Goal: Task Accomplishment & Management: Manage account settings

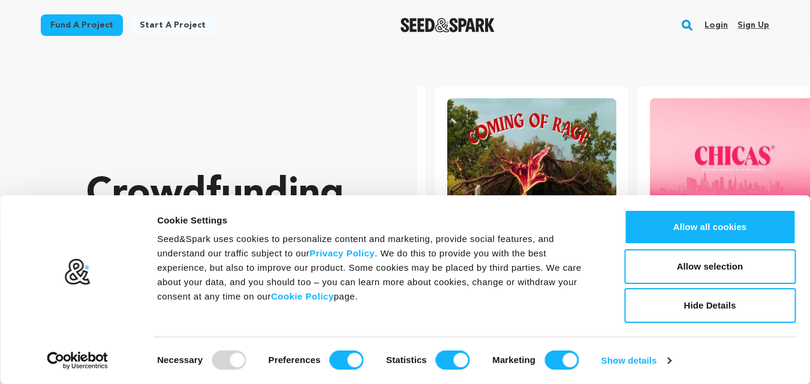
scroll to position [0, 212]
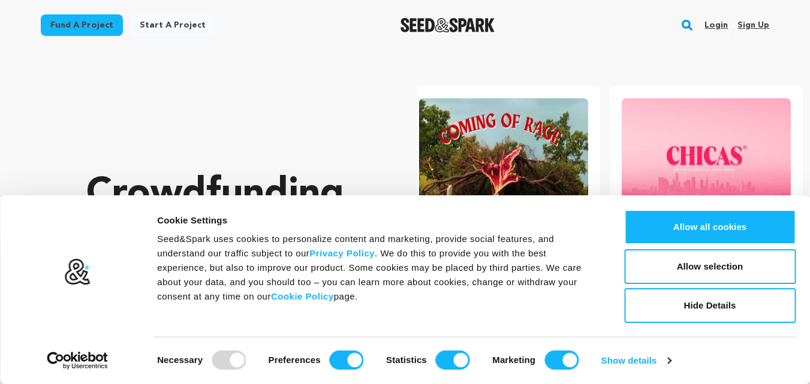
click at [759, 33] on link "Sign up" at bounding box center [754, 25] width 32 height 19
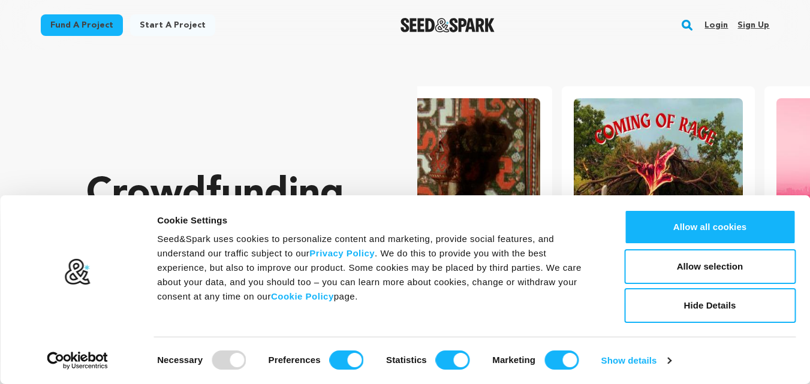
scroll to position [0, 0]
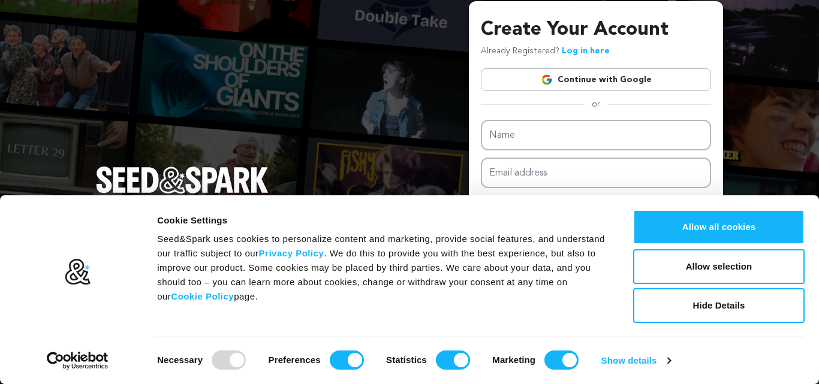
click at [762, 174] on div "Create Your Account Already Registered? Log in here Continue with Google or eyJ…" at bounding box center [409, 192] width 819 height 384
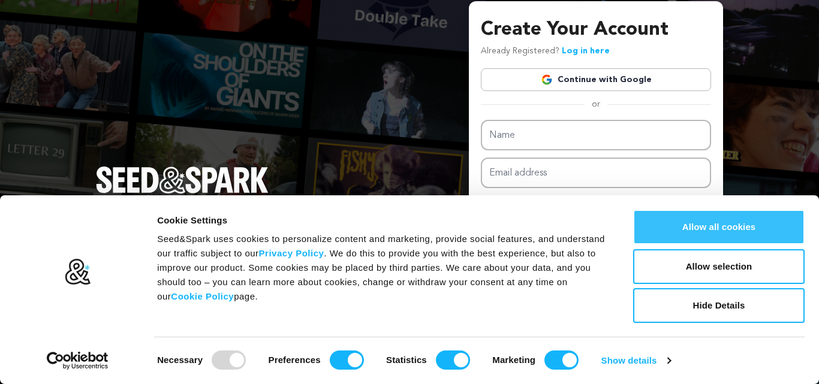
click at [737, 240] on button "Allow all cookies" at bounding box center [719, 227] width 172 height 35
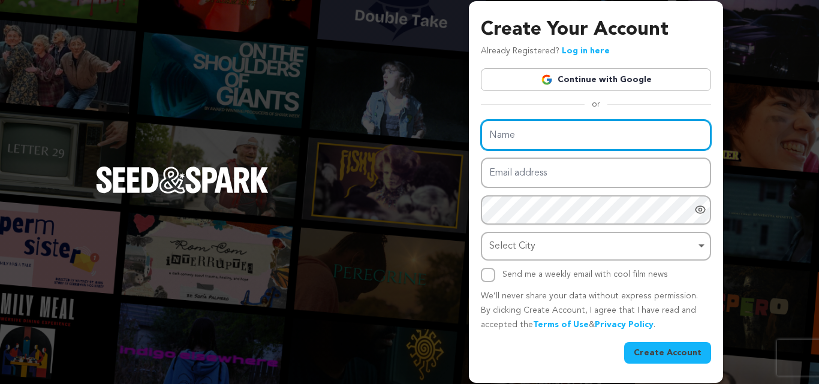
click at [543, 149] on input "Name" at bounding box center [596, 135] width 230 height 31
type input "[PERSON_NAME]"
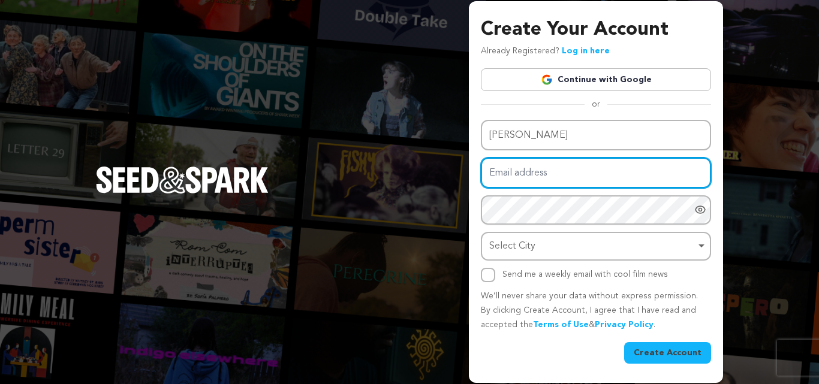
click at [516, 179] on input "Email address" at bounding box center [596, 173] width 230 height 31
click at [523, 172] on input "Email address" at bounding box center [596, 173] width 230 height 31
paste input "ralphdipierous@gmail.com"
type input "ralphdipierous@gmail.com"
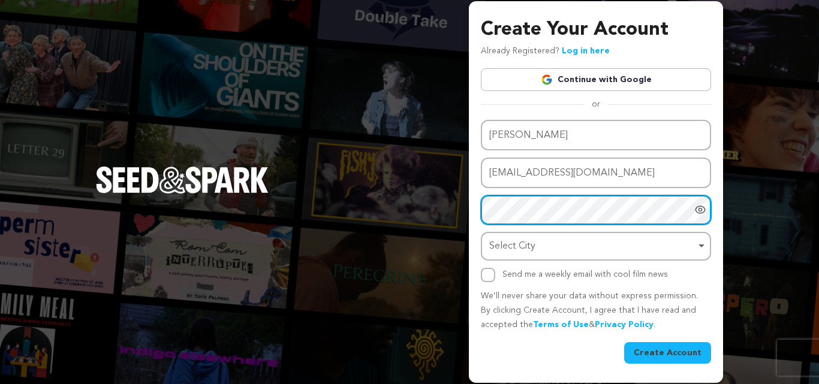
click at [543, 251] on div "Select City Remove item" at bounding box center [592, 246] width 206 height 17
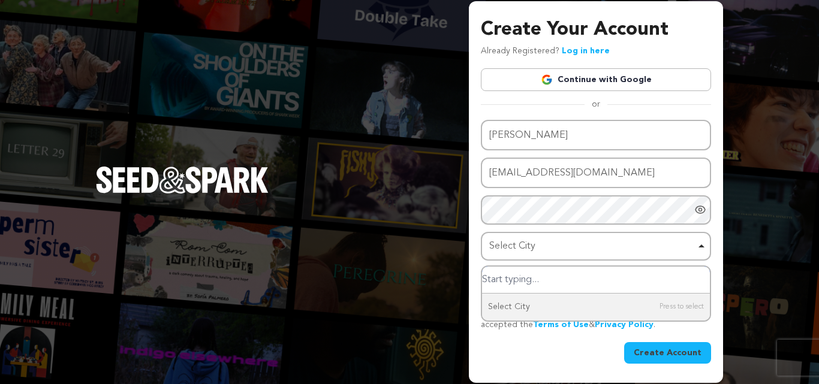
click at [529, 291] on input "Select City" at bounding box center [596, 280] width 228 height 27
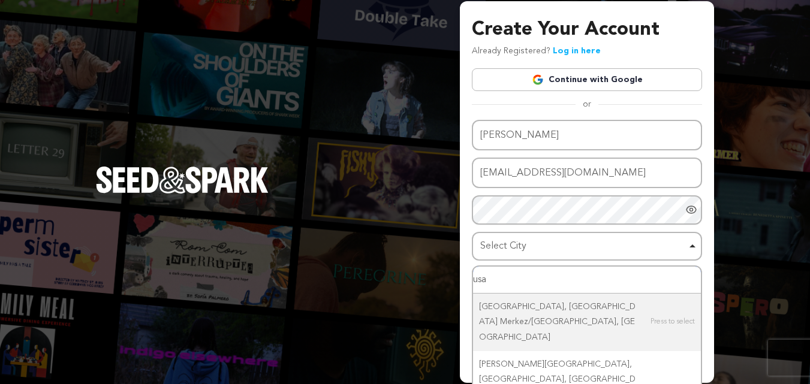
scroll to position [19, 0]
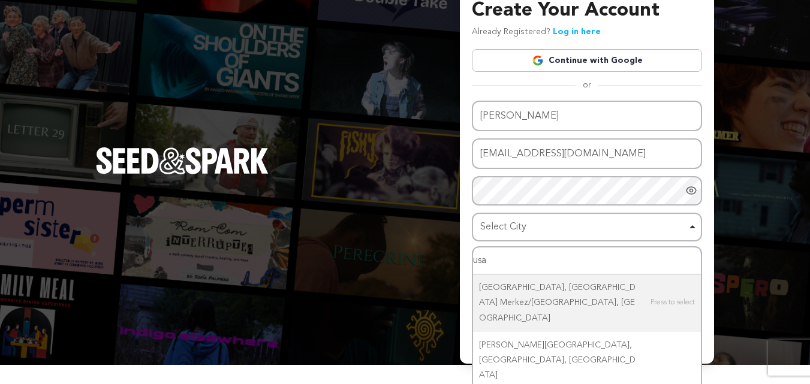
drag, startPoint x: 513, startPoint y: 266, endPoint x: 458, endPoint y: 265, distance: 55.2
click at [458, 265] on div "Create Your Account Already Registered? Log in here Continue with Google or eyJ…" at bounding box center [405, 173] width 810 height 384
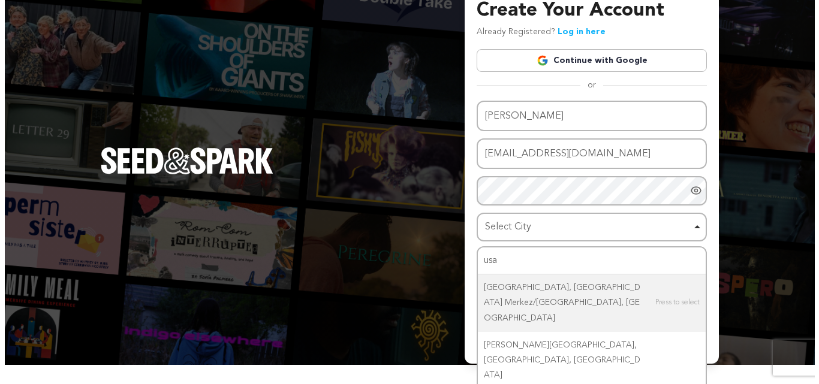
scroll to position [0, 0]
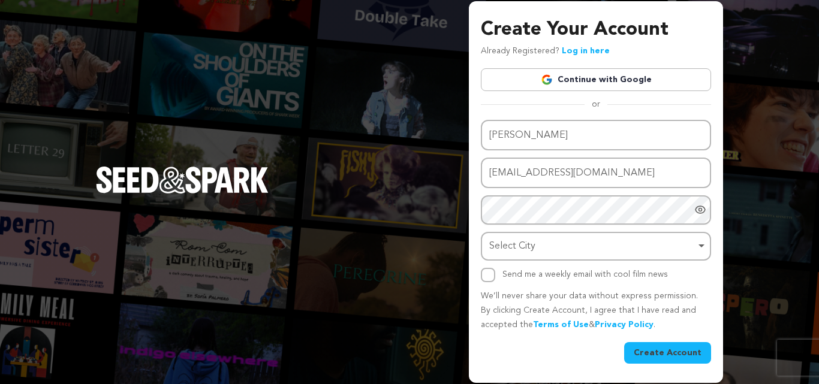
click at [545, 250] on div "Select City Remove item" at bounding box center [592, 246] width 206 height 17
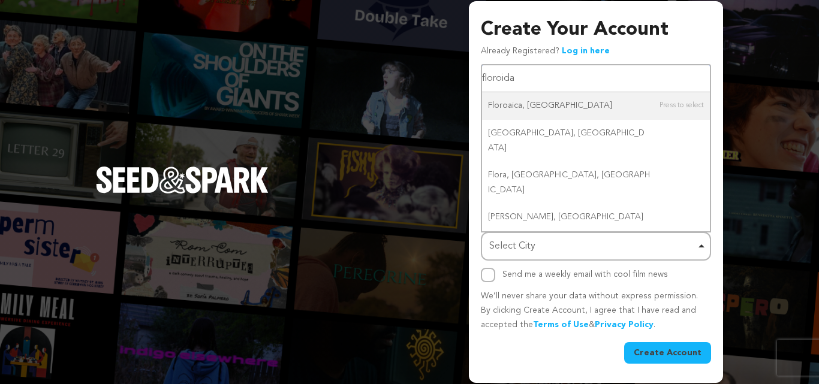
drag, startPoint x: 530, startPoint y: 105, endPoint x: 465, endPoint y: 103, distance: 65.4
click at [465, 103] on div "Create Your Account Already Registered? Log in here Continue with Google or eyJ…" at bounding box center [409, 192] width 819 height 384
type input "floroida"
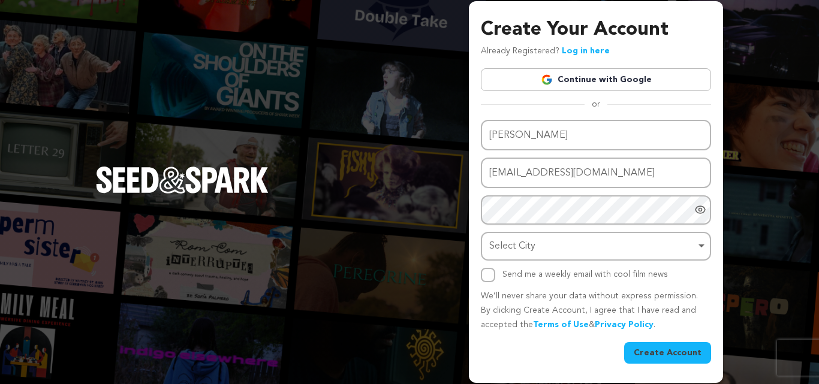
click at [596, 246] on div "Select City Remove item" at bounding box center [592, 246] width 206 height 17
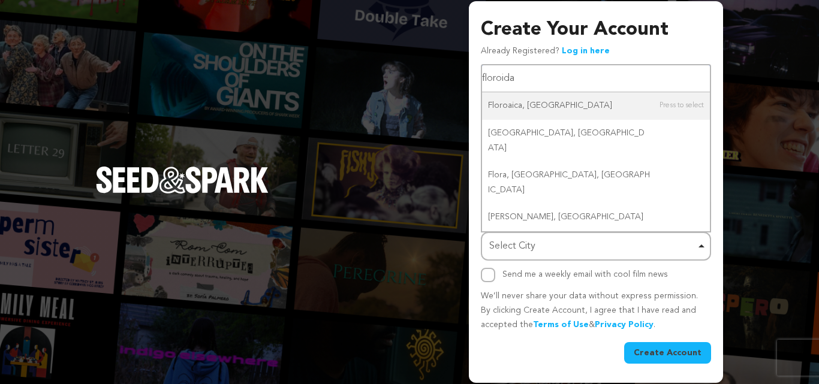
click at [543, 92] on input "floroida" at bounding box center [596, 78] width 228 height 27
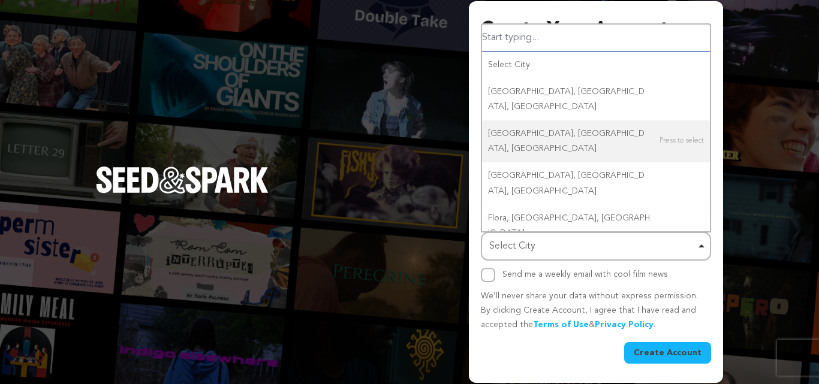
type input "g"
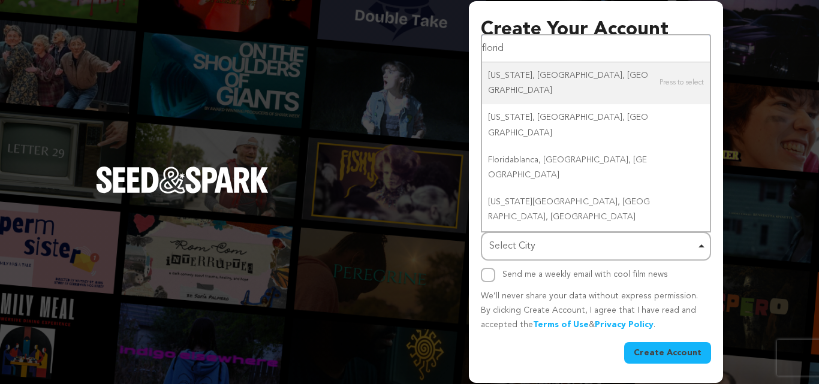
type input "florida"
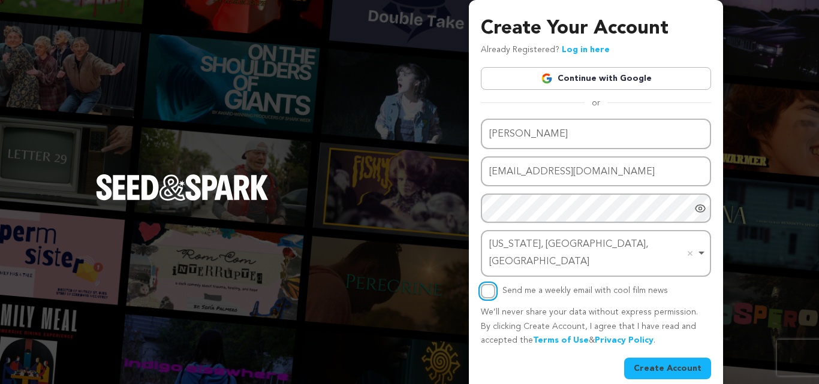
click at [489, 284] on input "Send me a weekly email with cool film news" at bounding box center [488, 291] width 14 height 14
checkbox input "true"
click at [665, 358] on button "Create Account" at bounding box center [667, 369] width 87 height 22
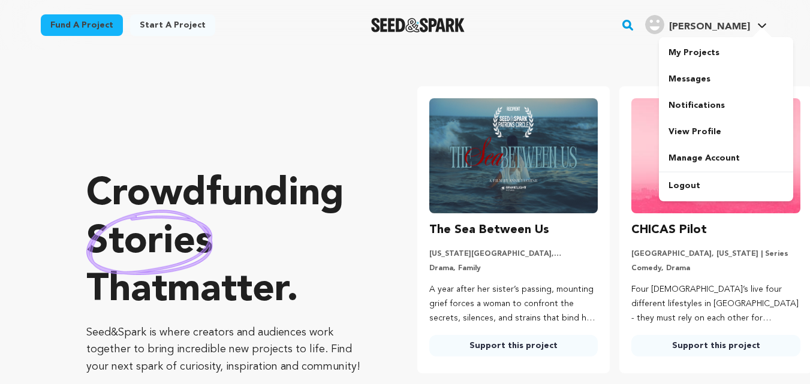
click at [722, 19] on div "Ralph D." at bounding box center [697, 24] width 105 height 19
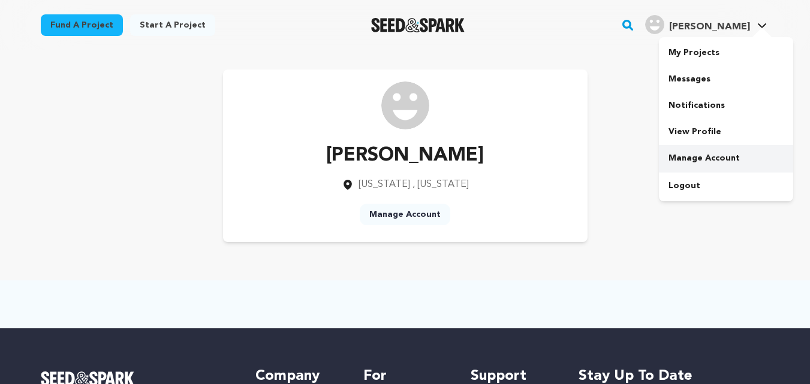
click at [697, 163] on link "Manage Account" at bounding box center [726, 158] width 134 height 26
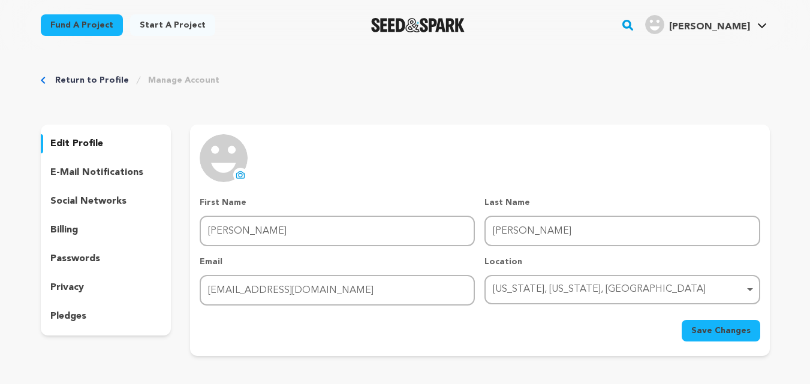
click at [238, 178] on icon at bounding box center [241, 175] width 10 height 10
click at [238, 172] on icon at bounding box center [241, 175] width 10 height 10
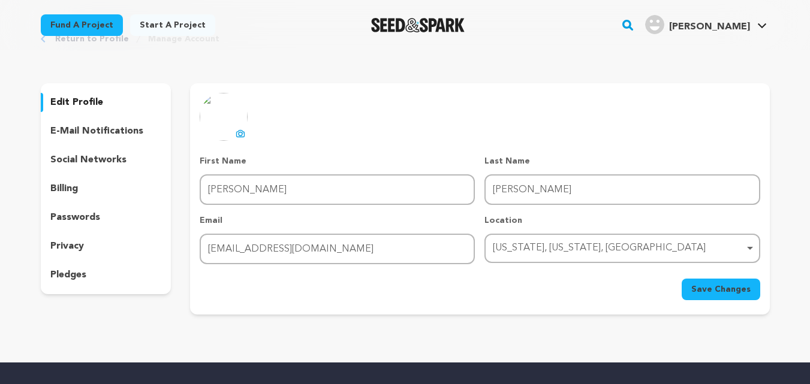
scroll to position [120, 0]
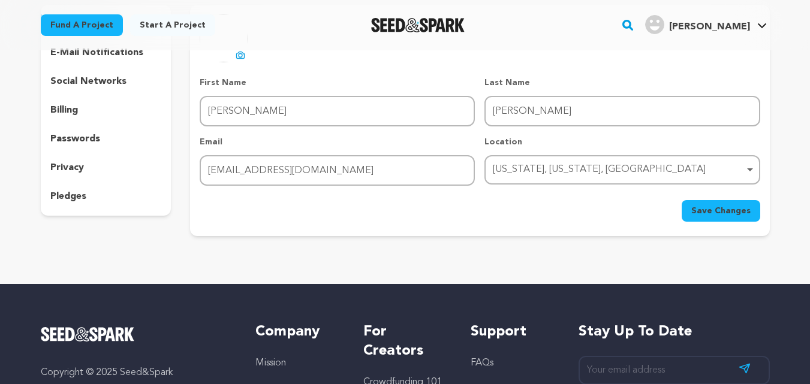
click at [745, 202] on button "Save Changes" at bounding box center [721, 211] width 79 height 22
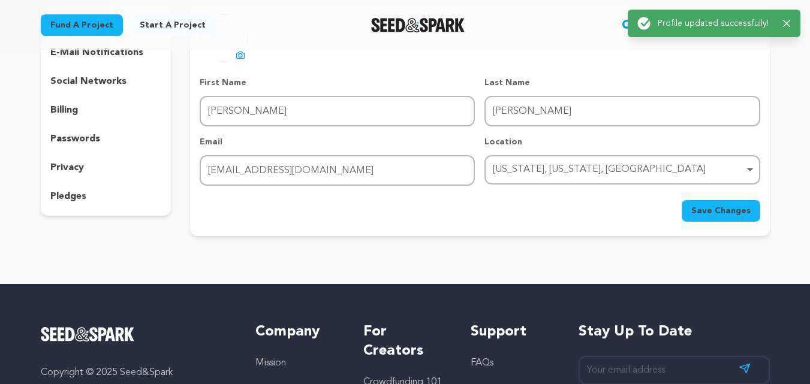
scroll to position [0, 0]
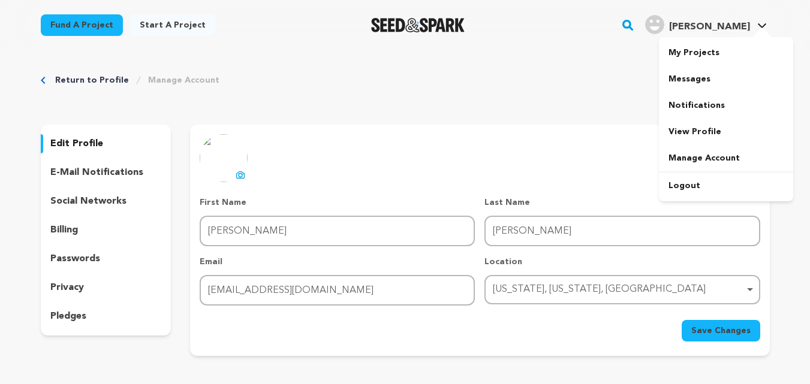
click at [717, 22] on span "[PERSON_NAME]" at bounding box center [709, 27] width 81 height 10
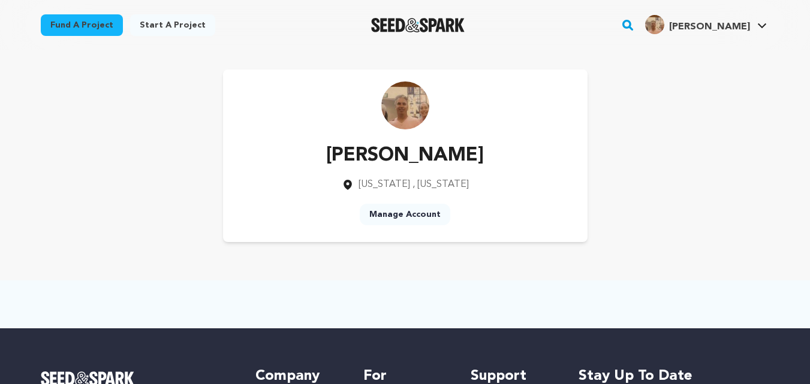
click at [399, 212] on link "Manage Account" at bounding box center [405, 215] width 91 height 22
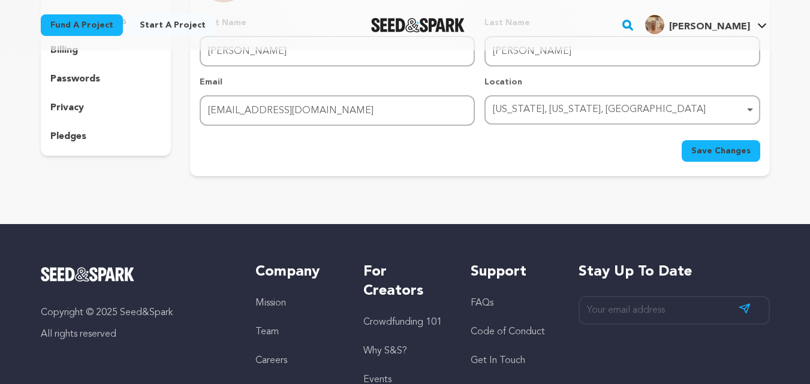
scroll to position [60, 0]
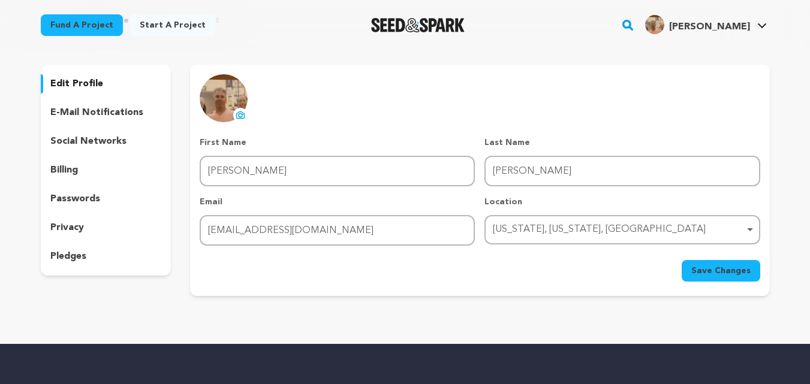
click at [711, 269] on span "Save Changes" at bounding box center [721, 271] width 59 height 12
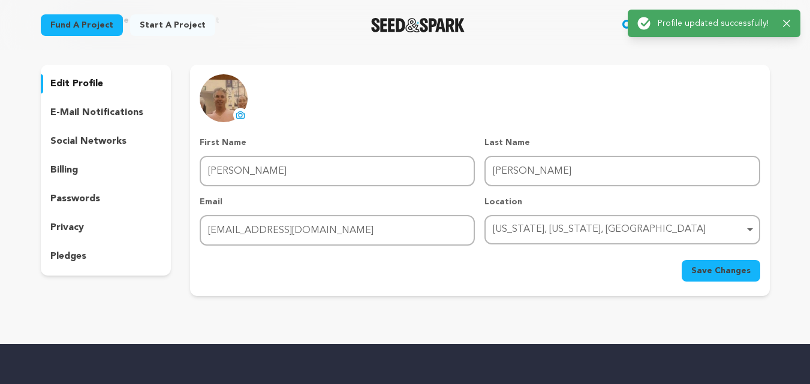
click at [784, 28] on div "Success: Info: Warning: Error: Profile updated successfully! Close notification" at bounding box center [715, 23] width 154 height 13
click at [790, 20] on icon "button" at bounding box center [787, 24] width 8 height 8
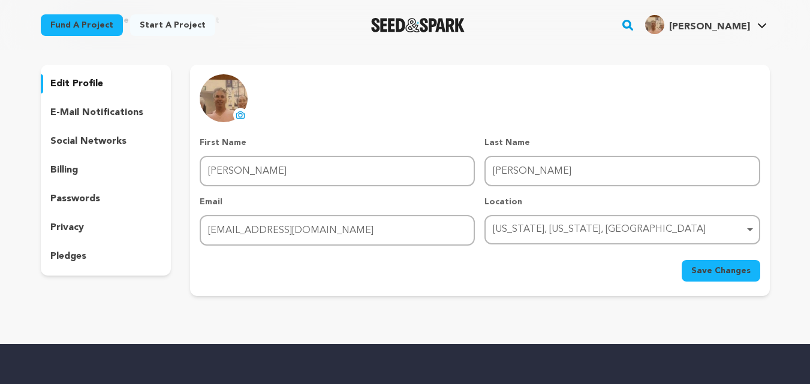
click at [741, 29] on span "[PERSON_NAME]" at bounding box center [709, 27] width 81 height 10
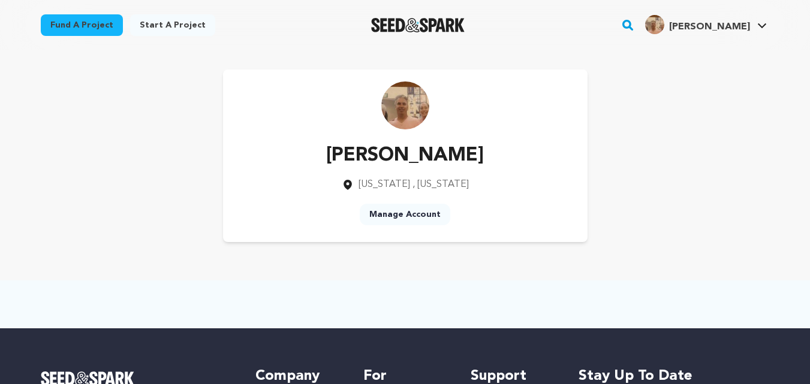
drag, startPoint x: 733, startPoint y: 19, endPoint x: 731, endPoint y: 33, distance: 14.6
click at [733, 20] on div "[PERSON_NAME]" at bounding box center [697, 24] width 105 height 19
click at [708, 53] on link "My Projects" at bounding box center [726, 53] width 134 height 26
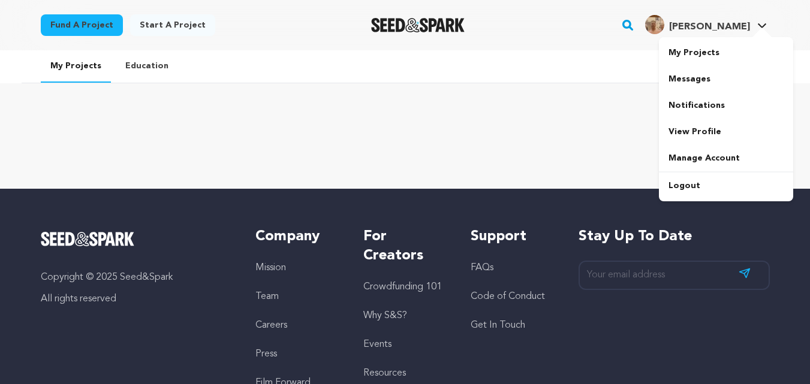
click at [725, 28] on span "[PERSON_NAME]" at bounding box center [709, 27] width 81 height 10
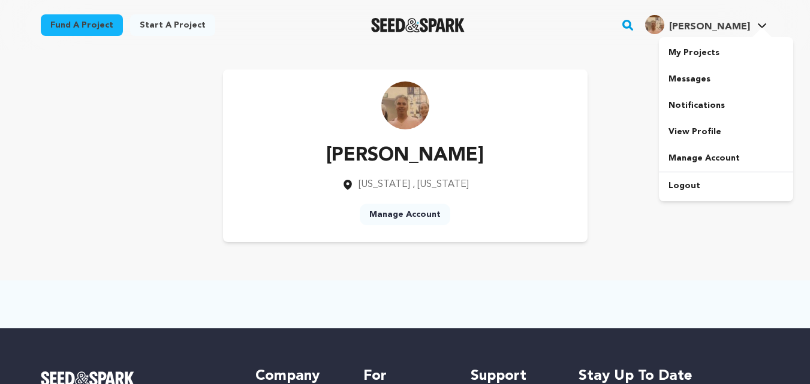
click at [702, 133] on link "View Profile" at bounding box center [726, 132] width 134 height 26
